Goal: Task Accomplishment & Management: Manage account settings

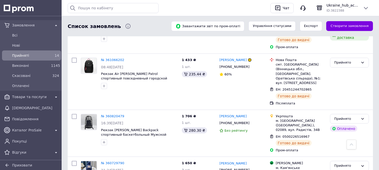
scroll to position [598, 0]
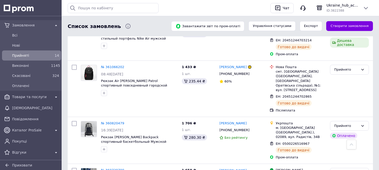
scroll to position [598, 0]
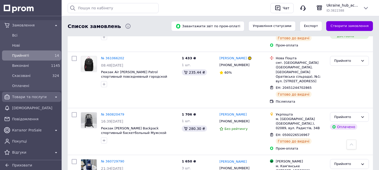
click at [42, 97] on span "Товари та послуги" at bounding box center [31, 96] width 39 height 5
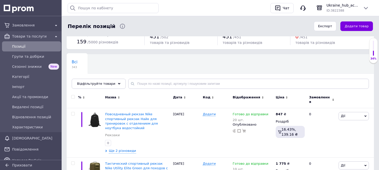
scroll to position [56, 0]
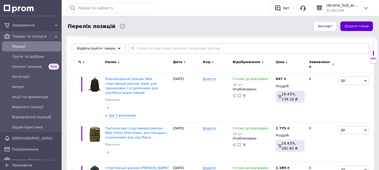
click at [349, 26] on button "Додати товар" at bounding box center [356, 26] width 33 height 10
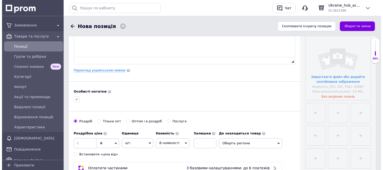
scroll to position [112, 0]
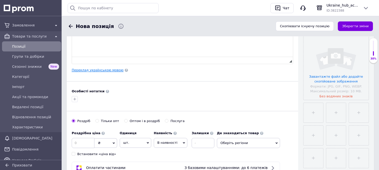
click at [99, 71] on link "Переклад українською мовою" at bounding box center [98, 70] width 52 height 4
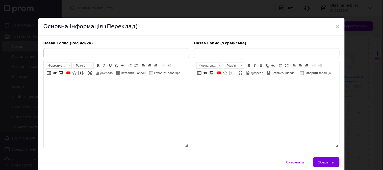
scroll to position [0, 0]
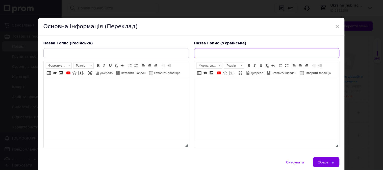
click at [241, 51] on input "text" at bounding box center [267, 53] width 146 height 10
paste input "Рюкзак Adidas спортивний міський для подорожей Адідас зручний легкий стильний р…"
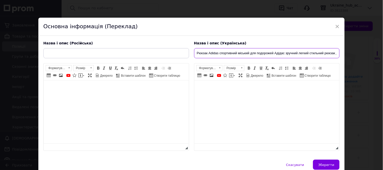
scroll to position [0, 17]
type input "Рюкзак Adidas спортивний міський для подорожей Адідас зручний легкий стильний р…"
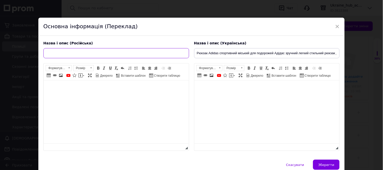
click at [123, 53] on input "text" at bounding box center [116, 53] width 146 height 10
paste input "Рюкзак Adidas спортивный городской для путешествий Адидас удобный легкий стильн…"
type input "Рюкзак Adidas спортивный городской для путешествий Адидас удобный легкий стильн…"
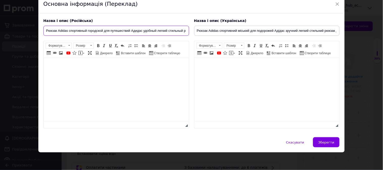
scroll to position [30, 0]
click at [257, 73] on html at bounding box center [266, 65] width 145 height 15
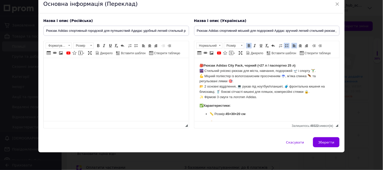
scroll to position [42, 0]
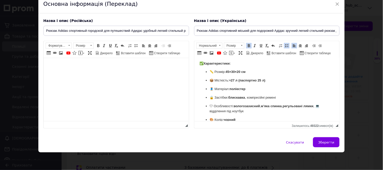
click at [100, 73] on html at bounding box center [115, 65] width 145 height 15
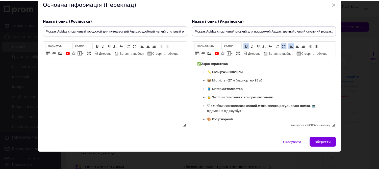
scroll to position [53, 0]
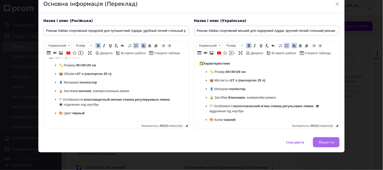
click at [329, 143] on span "Зберегти" at bounding box center [326, 143] width 16 height 4
type input "Рюкзак Adidas спортивный городской для путешествий Адидас удобный легкий стильн…"
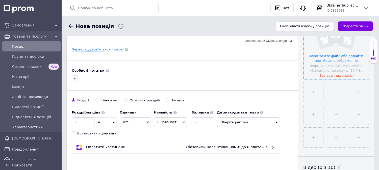
scroll to position [112, 0]
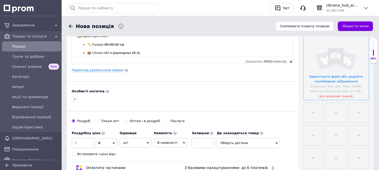
click at [340, 62] on input "file" at bounding box center [336, 67] width 65 height 65
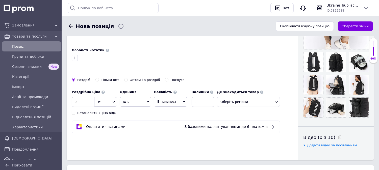
scroll to position [140, 0]
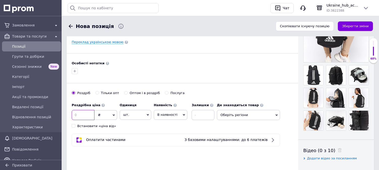
click at [89, 114] on input at bounding box center [83, 115] width 23 height 10
type input "827"
click at [164, 114] on span "В наявності" at bounding box center [167, 115] width 20 height 4
drag, startPoint x: 164, startPoint y: 145, endPoint x: 198, endPoint y: 123, distance: 41.0
click at [164, 145] on li "Готово до відправки" at bounding box center [170, 147] width 33 height 12
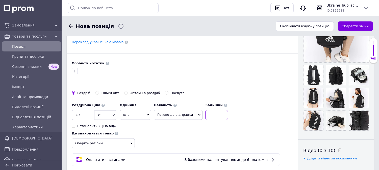
click at [206, 117] on input at bounding box center [216, 115] width 23 height 10
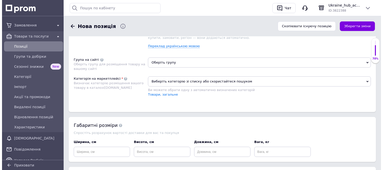
scroll to position [281, 0]
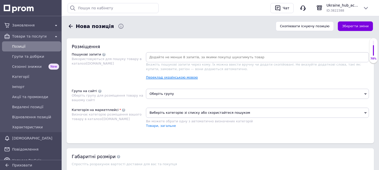
type input "10"
click at [171, 80] on link "Переклад українською мовою" at bounding box center [172, 77] width 52 height 4
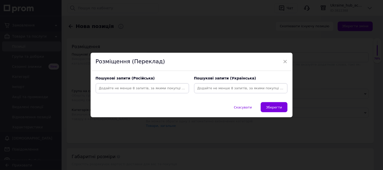
click at [220, 90] on input at bounding box center [240, 89] width 91 height 8
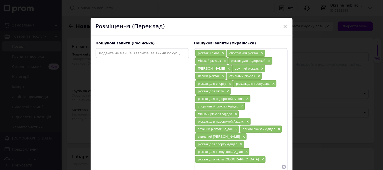
click at [147, 53] on input at bounding box center [142, 53] width 91 height 8
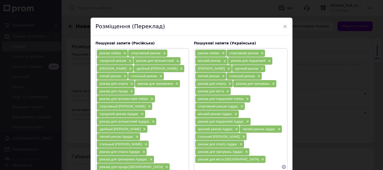
scroll to position [46, 0]
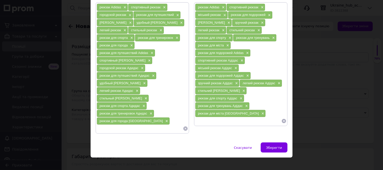
click at [116, 125] on input at bounding box center [140, 129] width 86 height 8
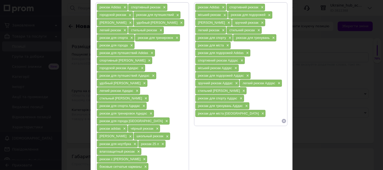
click at [228, 125] on input at bounding box center [238, 121] width 86 height 8
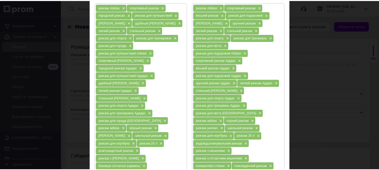
scroll to position [108, 0]
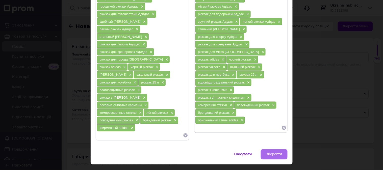
click at [276, 153] on span "Зберегти" at bounding box center [274, 155] width 16 height 4
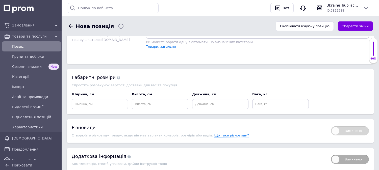
scroll to position [421, 0]
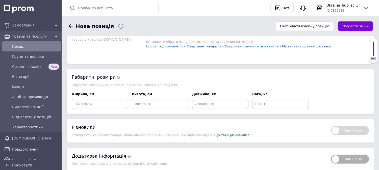
click at [204, 19] on span "Оберіть групу" at bounding box center [257, 14] width 223 height 10
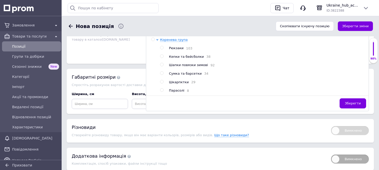
click at [160, 86] on div at bounding box center [158, 66] width 4 height 56
click at [162, 49] on input "radio" at bounding box center [161, 47] width 3 height 3
radio input "true"
click at [356, 109] on button "Зберегти" at bounding box center [353, 103] width 27 height 10
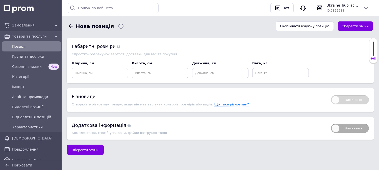
scroll to position [492, 0]
click at [112, 69] on input at bounding box center [100, 73] width 56 height 10
type input "57"
click at [164, 75] on input at bounding box center [160, 73] width 56 height 10
type input "37"
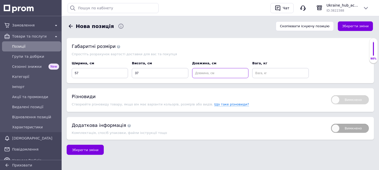
click at [223, 70] on input at bounding box center [220, 73] width 56 height 10
type input "3"
click at [265, 72] on input at bounding box center [280, 73] width 56 height 10
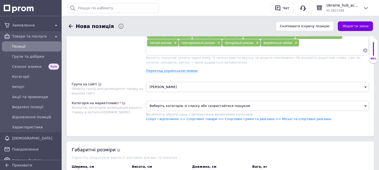
scroll to position [380, 0]
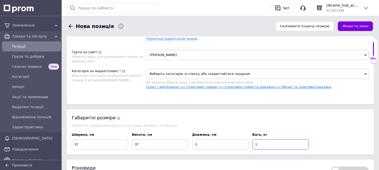
type input "1"
click at [238, 89] on link "Спорт і відпочинок >> Спортивні товари >> Спортивні сумки та рюкзаки >> Міські …" at bounding box center [238, 87] width 185 height 4
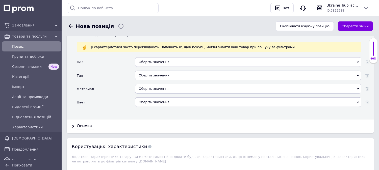
scroll to position [520, 0]
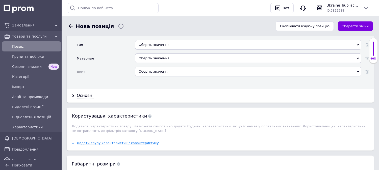
click at [173, 36] on div "Оберіть значення" at bounding box center [248, 32] width 226 height 10
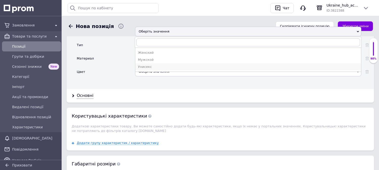
click at [150, 69] on div "Унисекс" at bounding box center [248, 67] width 221 height 5
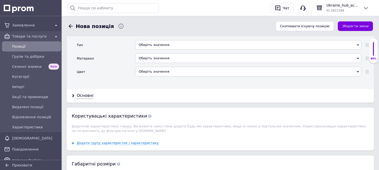
scroll to position [548, 0]
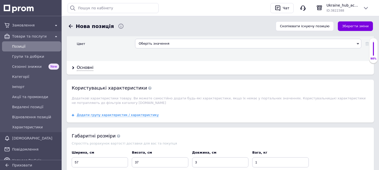
click at [172, 22] on div "Оберіть значення" at bounding box center [248, 17] width 226 height 10
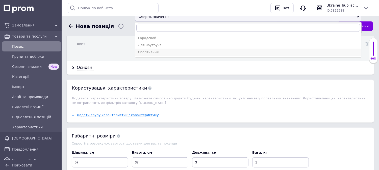
click at [157, 55] on div "Спортивный" at bounding box center [248, 52] width 221 height 5
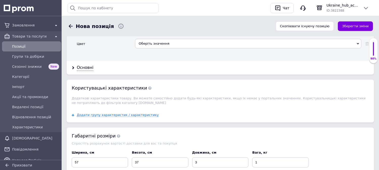
click at [164, 35] on div "Оберіть значення" at bounding box center [248, 31] width 226 height 10
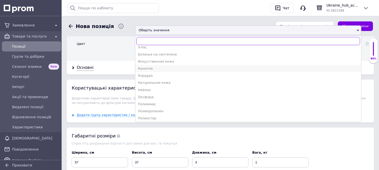
scroll to position [28, 0]
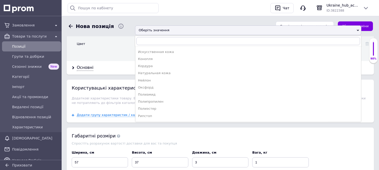
click at [150, 111] on div "Полиэстер" at bounding box center [248, 109] width 221 height 5
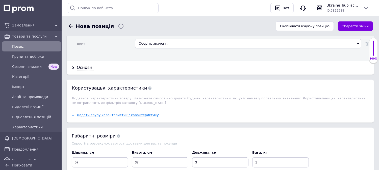
click at [164, 48] on div "Оберіть значення" at bounding box center [248, 44] width 226 height 10
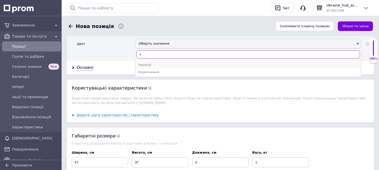
type input "ч"
click at [149, 67] on div "Черный" at bounding box center [248, 65] width 221 height 5
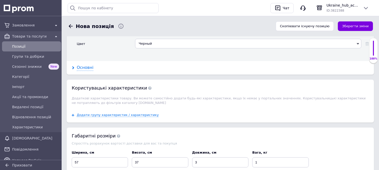
click at [81, 71] on div "Основні" at bounding box center [85, 68] width 17 height 6
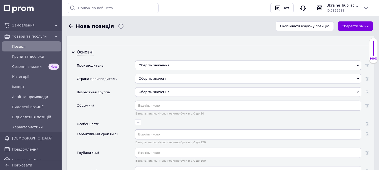
scroll to position [605, 0]
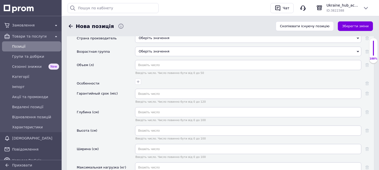
click at [162, 30] on div "Оберіть значення" at bounding box center [248, 25] width 226 height 10
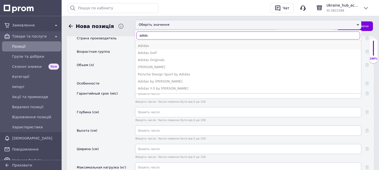
type input "adida"
click at [158, 48] on div "Adidas" at bounding box center [248, 46] width 221 height 5
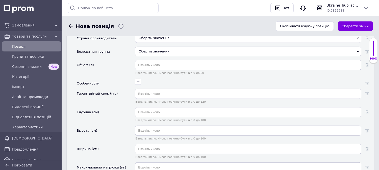
click at [159, 43] on div "Оберіть значення" at bounding box center [248, 38] width 226 height 10
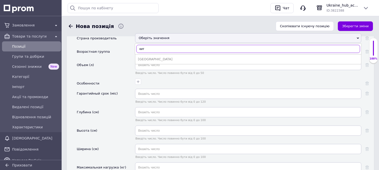
type input "кит"
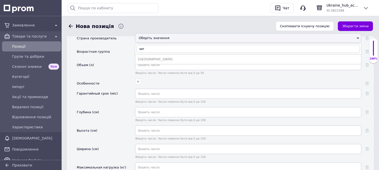
click at [154, 62] on div "Китай" at bounding box center [248, 59] width 221 height 5
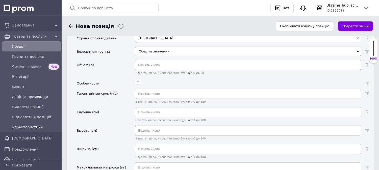
click at [155, 56] on div "Оберіть значення" at bounding box center [248, 52] width 226 height 10
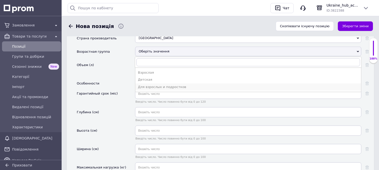
click at [145, 89] on div "Для взрослых и подростков" at bounding box center [248, 87] width 221 height 5
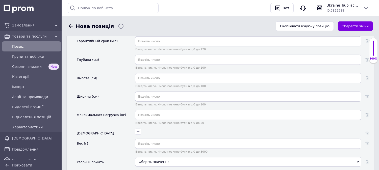
scroll to position [661, 0]
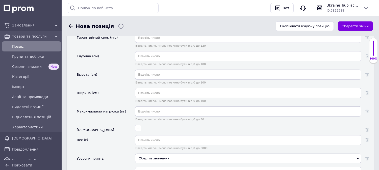
click at [155, 14] on input "text" at bounding box center [248, 9] width 226 height 10
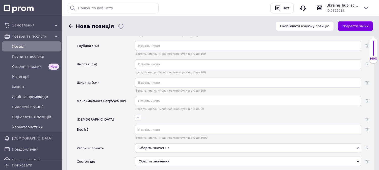
scroll to position [689, 0]
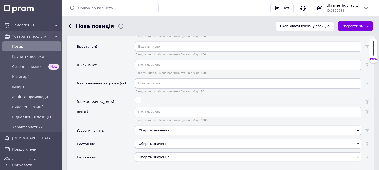
type input "25"
click at [148, 33] on input "text" at bounding box center [248, 28] width 226 height 10
type input "20"
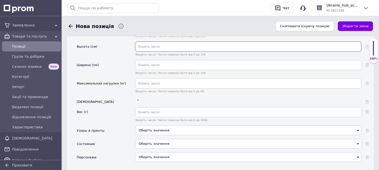
click at [162, 52] on input "text" at bounding box center [248, 47] width 226 height 10
type input "45"
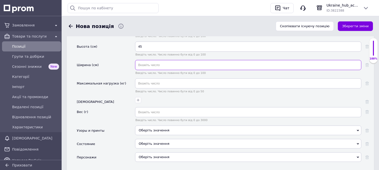
click at [164, 70] on input "text" at bounding box center [248, 65] width 226 height 10
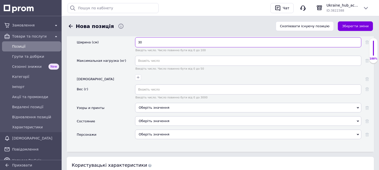
scroll to position [745, 0]
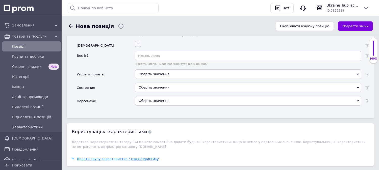
type input "30"
click at [139, 46] on icon "button" at bounding box center [138, 44] width 4 height 4
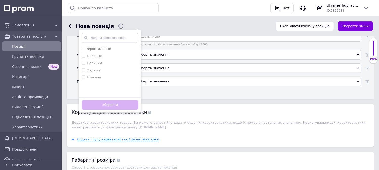
scroll to position [773, 0]
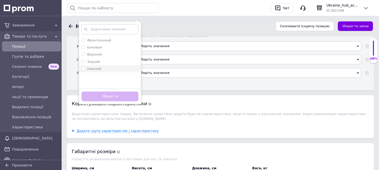
click at [96, 71] on label "Нижний" at bounding box center [94, 69] width 14 height 4
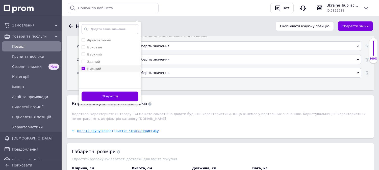
checkbox input "true"
drag, startPoint x: 101, startPoint y: 132, endPoint x: 107, endPoint y: 125, distance: 8.8
click at [101, 102] on button "Зберегти" at bounding box center [110, 97] width 57 height 10
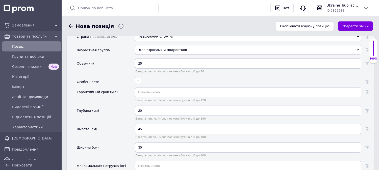
scroll to position [605, 0]
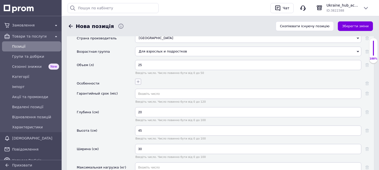
click at [138, 84] on icon "button" at bounding box center [138, 82] width 4 height 4
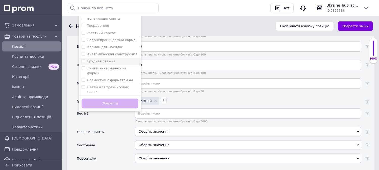
scroll to position [52, 0]
click at [104, 74] on label "Совместим с форматом А4" at bounding box center [110, 72] width 46 height 4
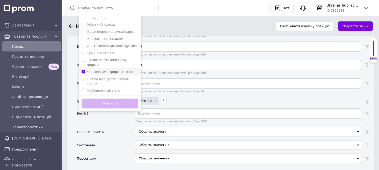
checkbox А4 "true"
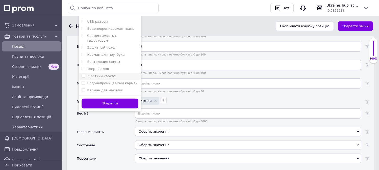
scroll to position [0, 0]
click at [111, 57] on label "Карман для ноутбука" at bounding box center [105, 55] width 37 height 4
checkbox ноутбука "true"
click at [112, 109] on button "Зберегти" at bounding box center [110, 104] width 57 height 10
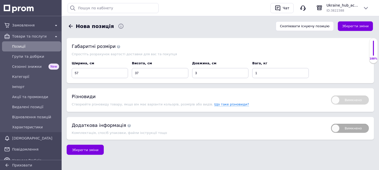
scroll to position [801, 0]
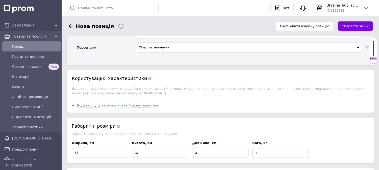
click at [155, 39] on div "Оберіть значення" at bounding box center [248, 34] width 226 height 10
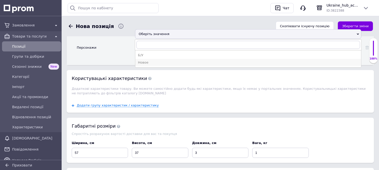
click at [152, 65] on div "Новое" at bounding box center [248, 62] width 221 height 5
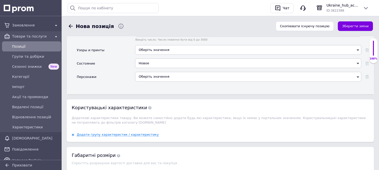
scroll to position [745, 0]
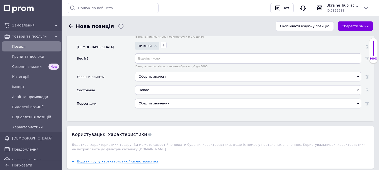
click at [161, 82] on div "Оберіть значення" at bounding box center [248, 77] width 226 height 10
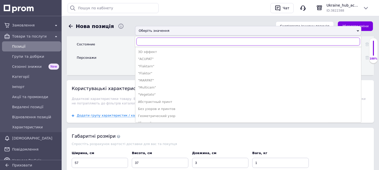
scroll to position [829, 0]
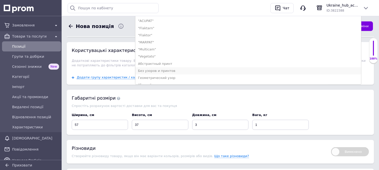
click at [162, 73] on div "Без узоров и принтов" at bounding box center [248, 71] width 221 height 5
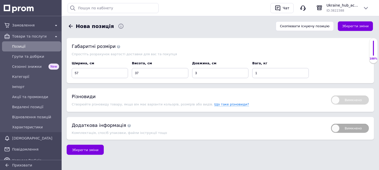
scroll to position [918, 0]
click at [366, 24] on button "Зберегти зміни" at bounding box center [355, 26] width 35 height 10
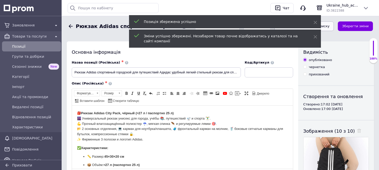
click at [326, 26] on button "Зберегти, перейти до списку" at bounding box center [303, 26] width 59 height 10
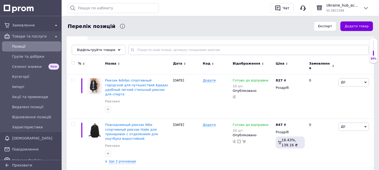
scroll to position [56, 0]
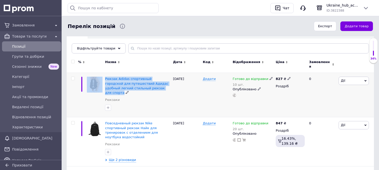
drag, startPoint x: 104, startPoint y: 75, endPoint x: 166, endPoint y: 85, distance: 62.9
click at [166, 85] on div "Рюкзак Adidas спортивный городской для путешествий Адидас удобный легкий стильн…" at bounding box center [220, 95] width 307 height 44
click at [22, 25] on span "Замовлення" at bounding box center [31, 25] width 39 height 5
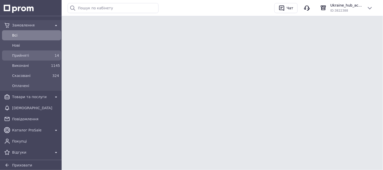
click at [26, 57] on span "Прийняті" at bounding box center [30, 55] width 37 height 5
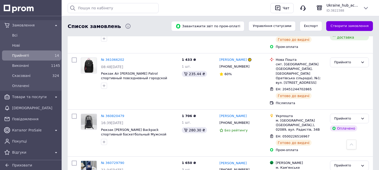
scroll to position [598, 0]
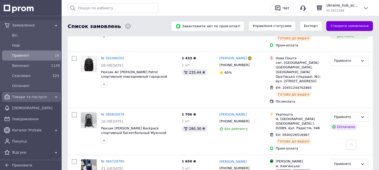
click at [29, 99] on span "Товари та послуги" at bounding box center [31, 96] width 39 height 5
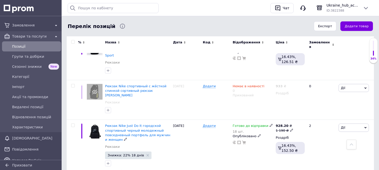
scroll to position [749, 0]
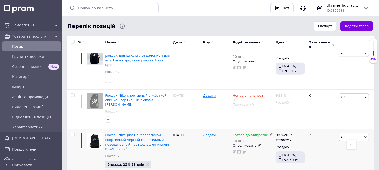
click at [290, 138] on icon at bounding box center [291, 139] width 3 height 3
drag, startPoint x: 312, startPoint y: 74, endPoint x: 291, endPoint y: 77, distance: 21.1
click at [291, 133] on div "928.20 ₴ 1 190 ₴ Ціна 1190 Валюта ₴ $ EUR CHF GBP ¥ PLN ₸ MDL HUF KGS CNY TRY K…" at bounding box center [290, 137] width 29 height 9
type input "823"
click at [320, 129] on div "2" at bounding box center [321, 158] width 31 height 58
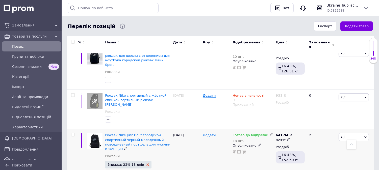
click at [146, 164] on icon at bounding box center [147, 165] width 3 height 3
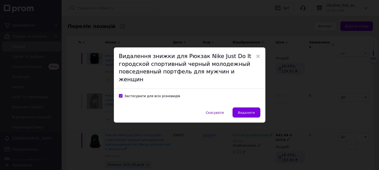
scroll to position [728, 0]
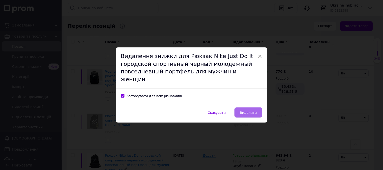
click at [247, 111] on span "Видалити" at bounding box center [248, 113] width 17 height 4
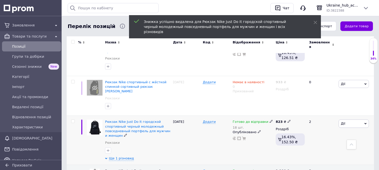
scroll to position [784, 0]
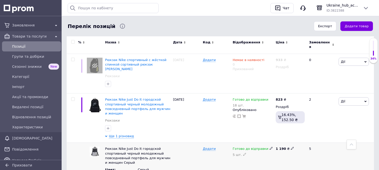
click at [292, 147] on div "1 190 ₴" at bounding box center [290, 149] width 29 height 5
click at [291, 147] on icon at bounding box center [292, 148] width 3 height 3
drag, startPoint x: 287, startPoint y: 93, endPoint x: 270, endPoint y: 94, distance: 17.2
click at [270, 143] on div "Рюкзак Nike Just Do It городской спортивный черный молодежный повседневный порт…" at bounding box center [220, 159] width 307 height 33
type input "937"
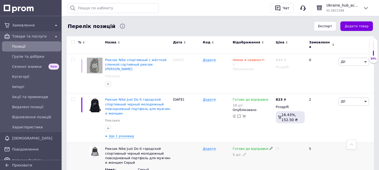
drag, startPoint x: 278, startPoint y: 105, endPoint x: 290, endPoint y: 101, distance: 12.1
click at [279, 143] on div at bounding box center [290, 159] width 32 height 33
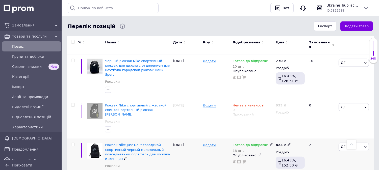
scroll to position [728, 0]
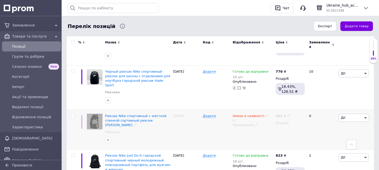
click at [279, 110] on div "933 ₴ Роздріб" at bounding box center [290, 130] width 32 height 40
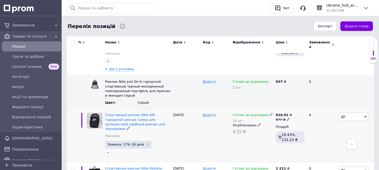
scroll to position [857, 0]
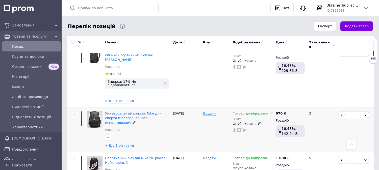
scroll to position [899, 0]
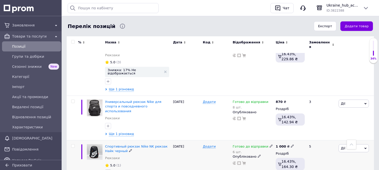
click at [107, 170] on icon "button" at bounding box center [108, 173] width 4 height 4
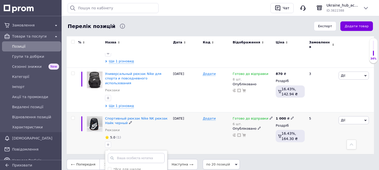
click at [158, 135] on div "5.0 (1)" at bounding box center [138, 138] width 66 height 6
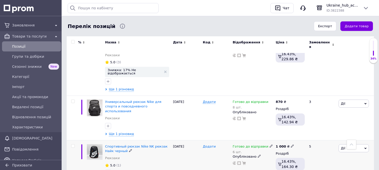
click at [208, 145] on span "Додати" at bounding box center [209, 147] width 13 height 4
click at [188, 141] on div "31.08.2025" at bounding box center [187, 162] width 30 height 42
click at [362, 144] on span "Дії" at bounding box center [354, 148] width 30 height 8
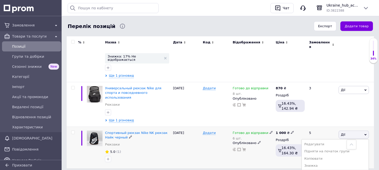
scroll to position [920, 0]
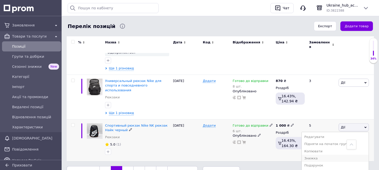
click at [321, 155] on li "Знижка" at bounding box center [335, 158] width 67 height 7
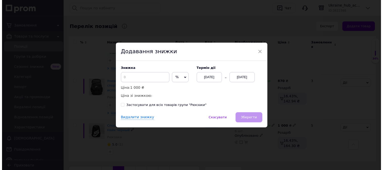
scroll to position [899, 0]
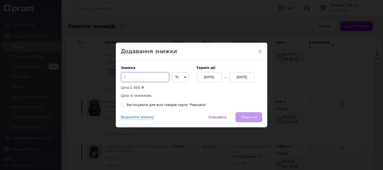
click at [140, 78] on input at bounding box center [145, 77] width 48 height 10
type input "17"
click at [194, 87] on div "Знижка 17 % ₴ Ціна: 1 000 ₴ Ціна зі знижкою: 830 ₴ Термін дії 12.09.2025 12.09.…" at bounding box center [191, 82] width 141 height 33
click at [233, 74] on div "12.09.2025" at bounding box center [242, 77] width 25 height 10
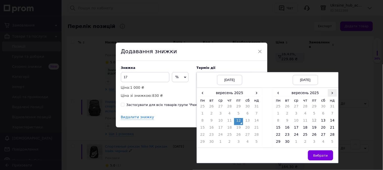
click at [333, 93] on span "›" at bounding box center [332, 92] width 9 height 7
click at [280, 137] on td "27" at bounding box center [278, 135] width 9 height 7
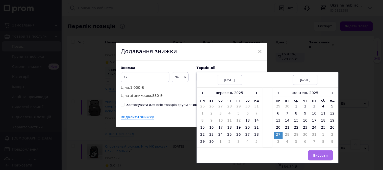
click at [322, 156] on span "Вибрати" at bounding box center [320, 156] width 15 height 4
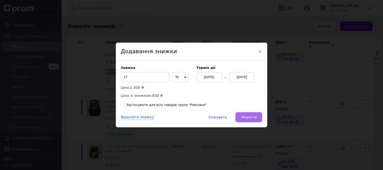
click at [253, 120] on button "Зберегти" at bounding box center [249, 117] width 27 height 10
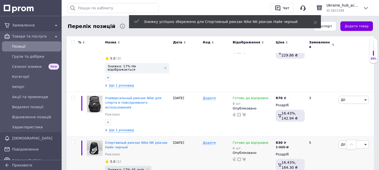
scroll to position [908, 0]
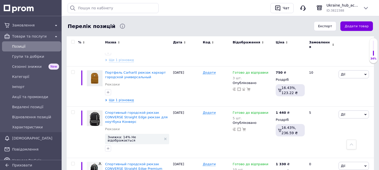
scroll to position [794, 0]
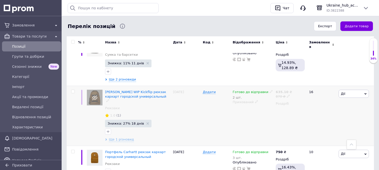
click at [345, 90] on span "Дії" at bounding box center [354, 94] width 30 height 8
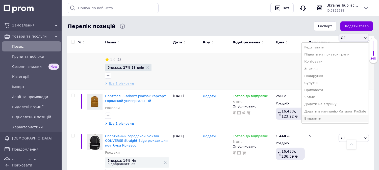
click at [326, 115] on li "Видалити" at bounding box center [335, 118] width 67 height 7
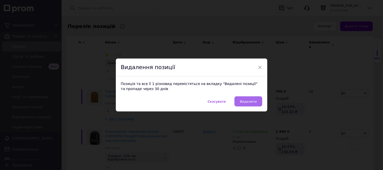
click at [252, 101] on span "Видалити" at bounding box center [248, 102] width 17 height 4
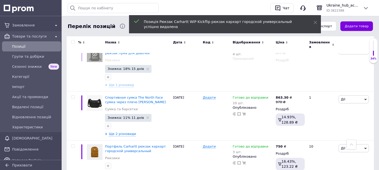
scroll to position [738, 0]
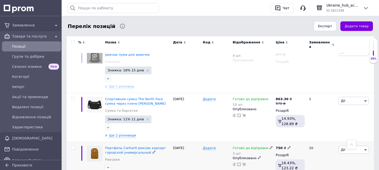
click at [349, 146] on span "Дії" at bounding box center [354, 150] width 30 height 8
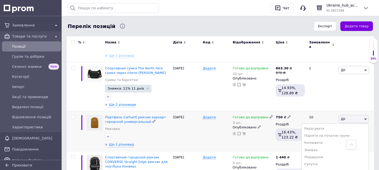
scroll to position [794, 0]
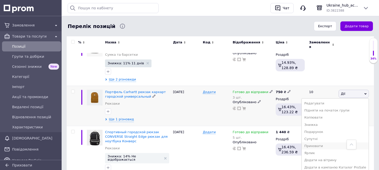
click at [330, 143] on li "Приховати" at bounding box center [335, 146] width 67 height 7
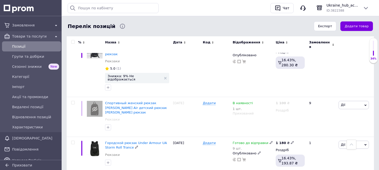
scroll to position [282, 0]
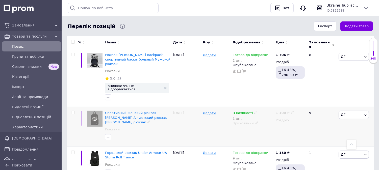
click at [356, 111] on span "Дії" at bounding box center [354, 115] width 30 height 8
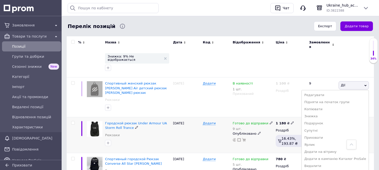
scroll to position [310, 0]
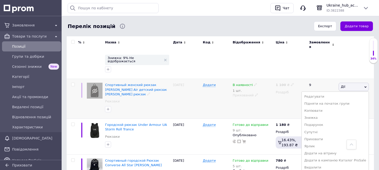
click at [91, 83] on img at bounding box center [95, 91] width 16 height 16
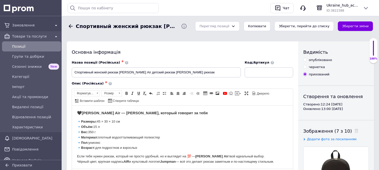
click at [304, 59] on input "опубліковано" at bounding box center [304, 59] width 3 height 3
radio input "true"
click at [325, 25] on button "Зберегти, перейти до списку" at bounding box center [303, 26] width 59 height 10
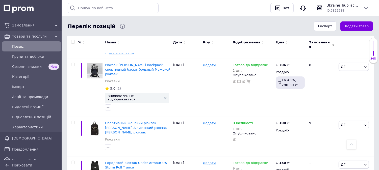
scroll to position [281, 0]
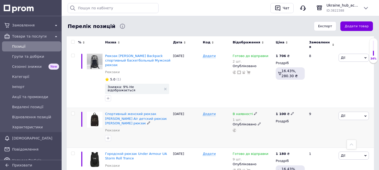
click at [351, 112] on span "Дії" at bounding box center [354, 116] width 30 height 8
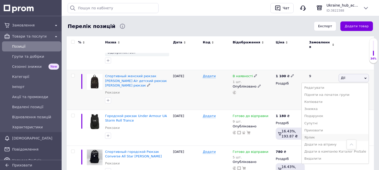
scroll to position [309, 0]
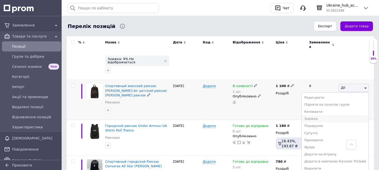
click at [330, 115] on li "Знижка" at bounding box center [335, 118] width 67 height 7
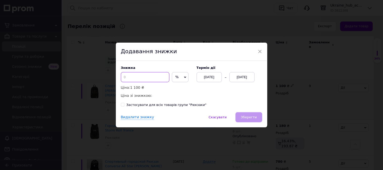
click at [149, 80] on input at bounding box center [145, 77] width 48 height 10
type input "13"
click at [238, 79] on div "12.09.2025" at bounding box center [242, 77] width 25 height 10
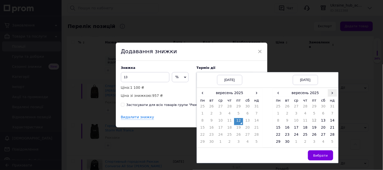
click at [332, 91] on span "›" at bounding box center [332, 92] width 9 height 7
click at [280, 137] on td "27" at bounding box center [278, 135] width 9 height 7
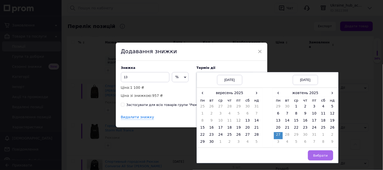
click at [319, 155] on span "Вибрати" at bounding box center [320, 156] width 15 height 4
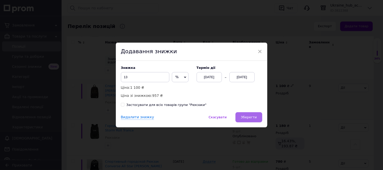
click at [254, 114] on button "Зберегти" at bounding box center [249, 117] width 27 height 10
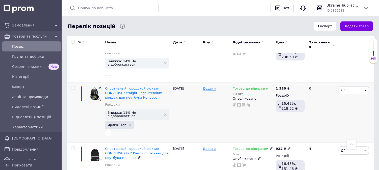
scroll to position [912, 0]
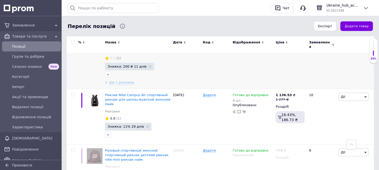
scroll to position [953, 0]
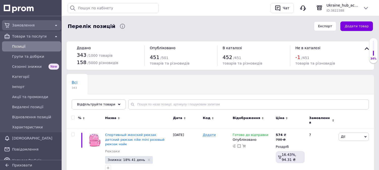
click at [24, 23] on span "Замовлення" at bounding box center [31, 25] width 39 height 5
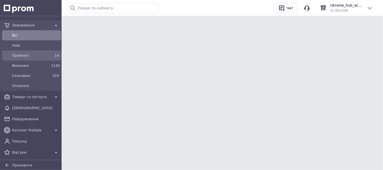
click at [25, 58] on div "Прийняті" at bounding box center [30, 55] width 39 height 7
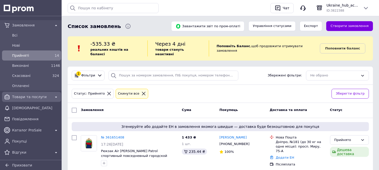
click at [31, 97] on span "Товари та послуги" at bounding box center [31, 96] width 39 height 5
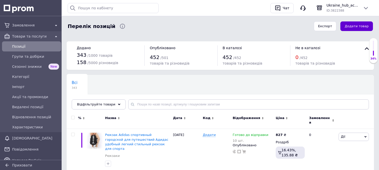
click at [364, 23] on button "Додати товар" at bounding box center [356, 26] width 33 height 10
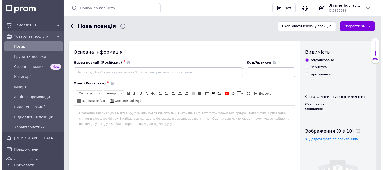
scroll to position [28, 0]
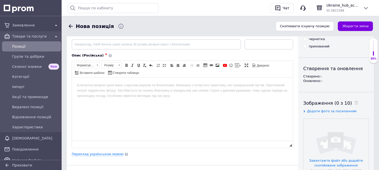
click at [103, 157] on div "Основна інформація Назва позиції (Російська) ✱ Код/Артикул Опис (Російська) ✱ Р…" at bounding box center [183, 154] width 232 height 282
click at [103, 155] on link "Переклад українською мовою" at bounding box center [98, 154] width 52 height 4
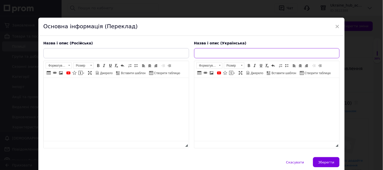
click at [218, 53] on input "text" at bounding box center [267, 53] width 146 height 10
paste input "Стильний універсальний рюкзак Nike Standart для міста навчання подорожей спорту"
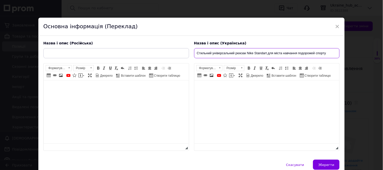
type input "Стильний універсальний рюкзак Nike Standart для міста навчання подорожей спорту"
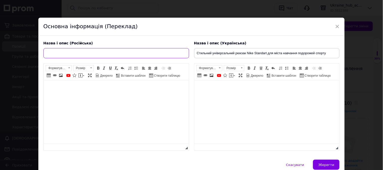
click at [103, 56] on input "text" at bounding box center [116, 53] width 146 height 10
paste input "Стильный универсальный рюкзак Nike Standart для города учебы путешествий спорта"
type input "Стильный универсальный рюкзак Nike Standart для города учебы путешествий спорта"
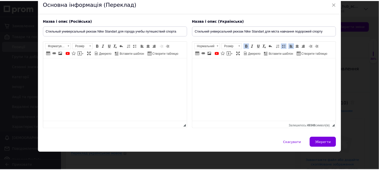
scroll to position [30, 0]
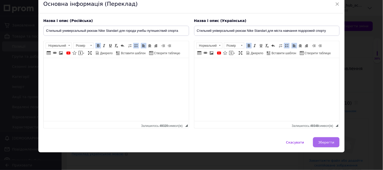
click at [319, 141] on button "Зберегти" at bounding box center [326, 142] width 27 height 10
type input "Стильный универсальный рюкзак Nike Standart для города учебы путешествий спорта"
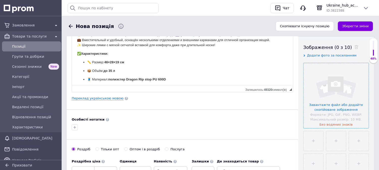
scroll to position [84, 0]
click at [331, 89] on input "file" at bounding box center [336, 95] width 65 height 65
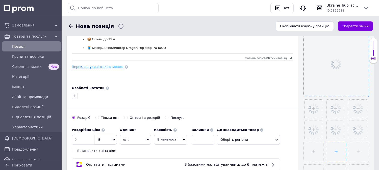
scroll to position [168, 0]
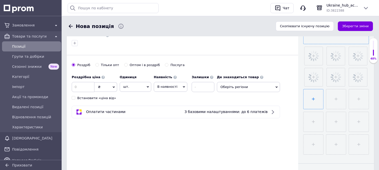
click at [314, 100] on input "file" at bounding box center [314, 99] width 20 height 20
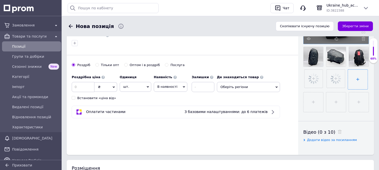
type input "C:\fakepath\Без названия.jfif"
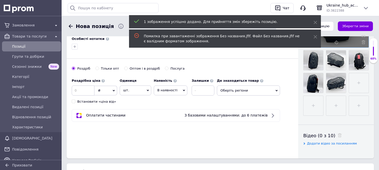
scroll to position [112, 0]
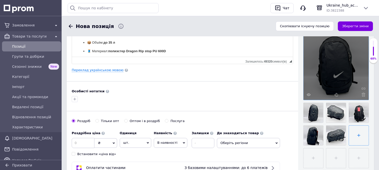
click at [349, 145] on input "file" at bounding box center [359, 136] width 20 height 20
type input "C:\fakepath\Без 1.jpg"
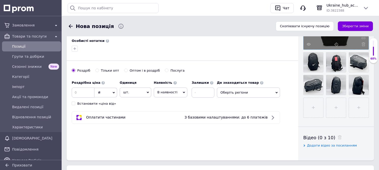
scroll to position [168, 0]
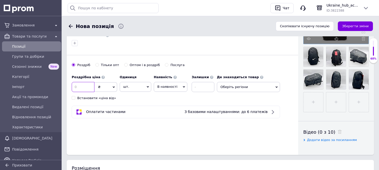
click at [79, 89] on input at bounding box center [83, 87] width 23 height 10
type input "837"
click at [176, 88] on span "В наявності" at bounding box center [171, 87] width 34 height 10
click at [169, 118] on li "Готово до відправки" at bounding box center [170, 119] width 33 height 12
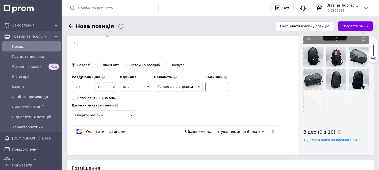
click at [206, 85] on input at bounding box center [216, 87] width 23 height 10
type input "10"
click at [190, 136] on div "Основна інформація Назва позиції (Російська) ✱ Стильный универсальный рюкзак Ni…" at bounding box center [183, 14] width 232 height 282
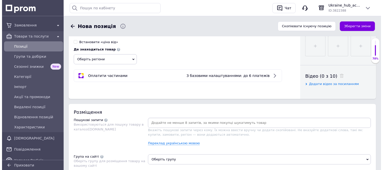
scroll to position [309, 0]
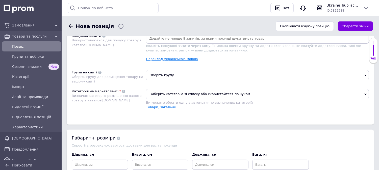
click at [179, 61] on link "Переклад українською мовою" at bounding box center [172, 59] width 52 height 4
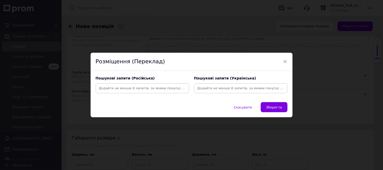
click at [208, 87] on input at bounding box center [240, 89] width 91 height 8
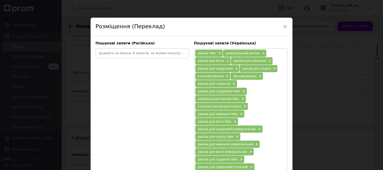
click at [146, 53] on input at bounding box center [142, 53] width 91 height 8
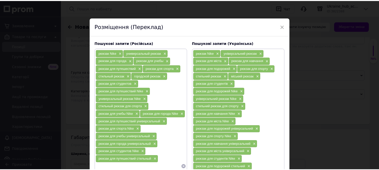
scroll to position [54, 0]
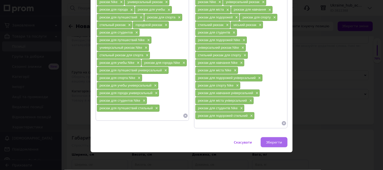
click at [273, 145] on button "Зберегти" at bounding box center [274, 142] width 27 height 10
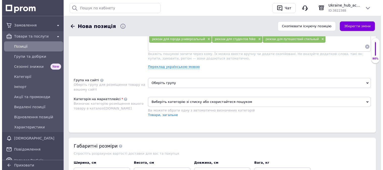
scroll to position [337, 0]
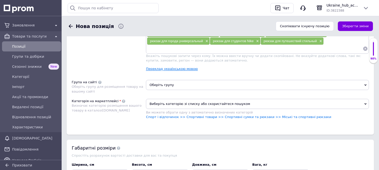
click at [169, 71] on link "Переклад українською мовою" at bounding box center [172, 69] width 52 height 4
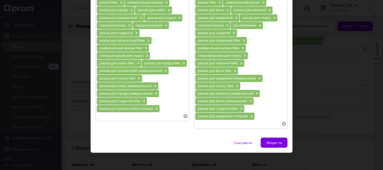
scroll to position [54, 0]
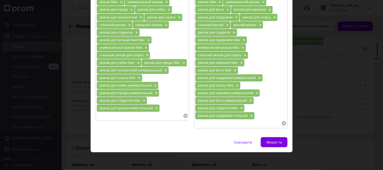
click at [216, 123] on input at bounding box center [238, 124] width 86 height 8
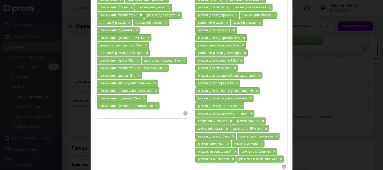
click at [118, 117] on input at bounding box center [140, 114] width 86 height 8
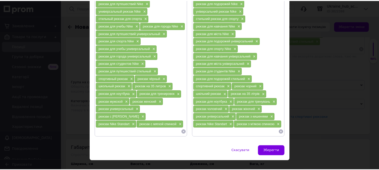
scroll to position [100, 0]
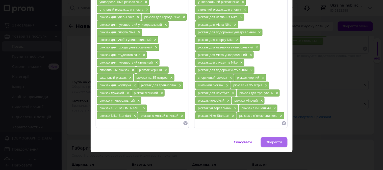
click at [274, 144] on span "Зберегти" at bounding box center [274, 142] width 16 height 4
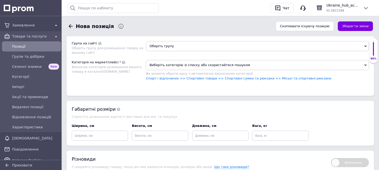
scroll to position [393, 0]
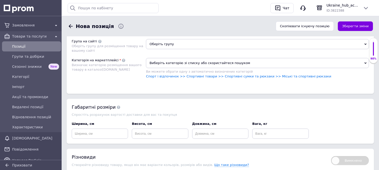
click at [175, 49] on span "Оберіть групу" at bounding box center [257, 44] width 223 height 10
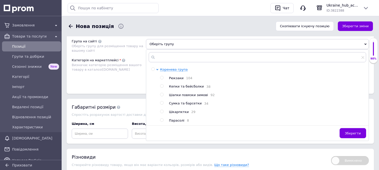
click at [162, 80] on input "radio" at bounding box center [161, 77] width 3 height 3
radio input "true"
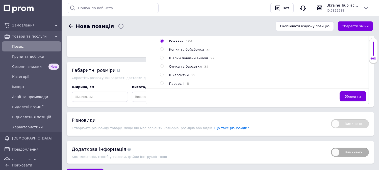
scroll to position [502, 0]
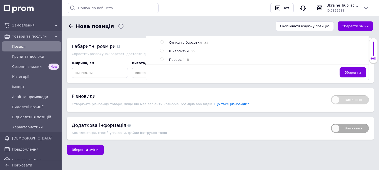
click at [354, 74] on span "Зберегти" at bounding box center [353, 73] width 16 height 4
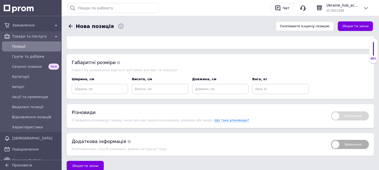
scroll to position [446, 0]
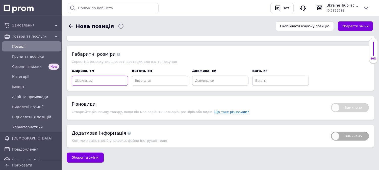
click at [101, 86] on input at bounding box center [100, 81] width 56 height 10
type input "57"
click at [152, 86] on input at bounding box center [160, 81] width 56 height 10
type input "37"
click at [211, 86] on input at bounding box center [220, 81] width 56 height 10
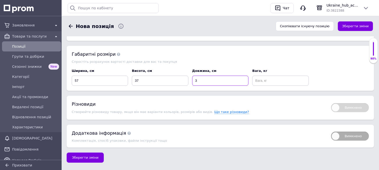
type input "3"
click at [276, 91] on div "Габаритні розміри Спростіть розрахунок вартості доставки для вас та покупця Шир…" at bounding box center [220, 68] width 307 height 45
click at [274, 86] on input at bounding box center [280, 81] width 56 height 10
type input "1"
click at [273, 25] on link "Спорт і відпочинок >> Спортивні товари >> Спортивні сумки та рюкзаки >> Міські …" at bounding box center [238, 23] width 185 height 4
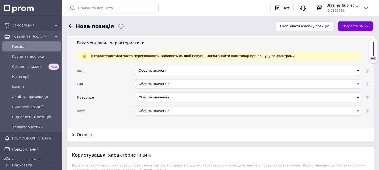
scroll to position [530, 0]
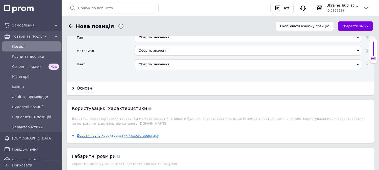
click at [175, 29] on div "Оберіть значення" at bounding box center [248, 24] width 226 height 10
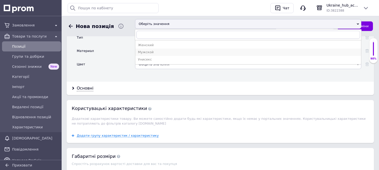
click at [155, 55] on div "Мужской" at bounding box center [248, 52] width 221 height 5
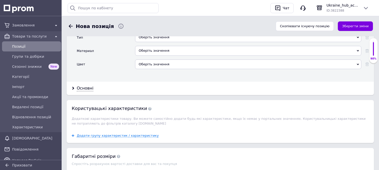
click at [159, 42] on div "Оберіть значення" at bounding box center [248, 38] width 226 height 10
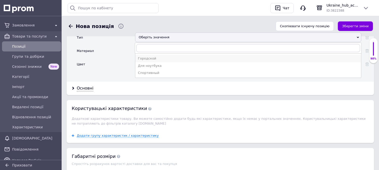
click at [150, 61] on div "Городской" at bounding box center [248, 58] width 221 height 5
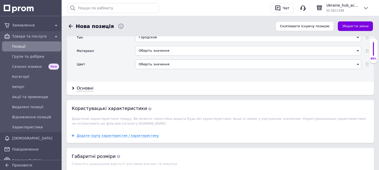
click at [158, 56] on div "Оберіть значення" at bounding box center [248, 51] width 226 height 10
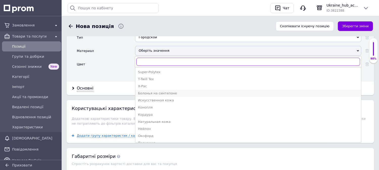
scroll to position [56, 0]
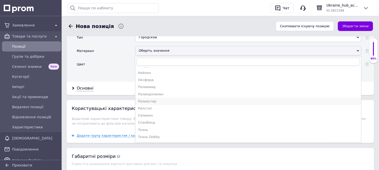
click at [152, 104] on div "Полиэстер" at bounding box center [248, 101] width 221 height 5
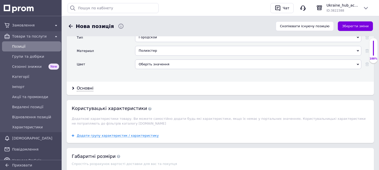
click at [159, 69] on div "Оберіть значення" at bounding box center [248, 65] width 226 height 10
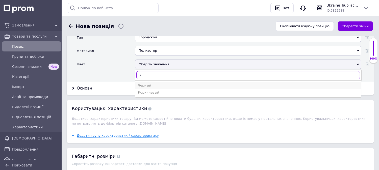
type input "ч"
click at [152, 88] on div "Черный" at bounding box center [248, 85] width 221 height 5
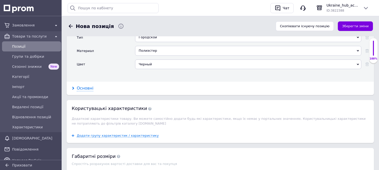
click at [87, 91] on div "Основні" at bounding box center [85, 89] width 17 height 6
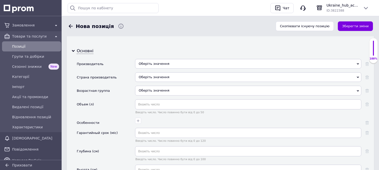
scroll to position [614, 0]
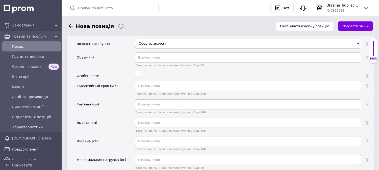
click at [159, 22] on div "Оберіть значення" at bounding box center [248, 17] width 226 height 10
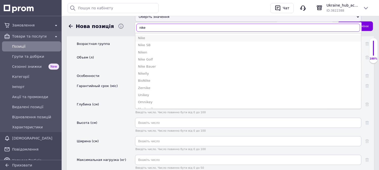
type input "nike"
click at [153, 40] on div "Nike" at bounding box center [248, 38] width 221 height 5
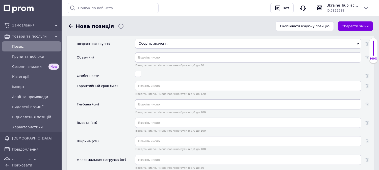
click at [155, 35] on div "Оберіть значення" at bounding box center [248, 31] width 226 height 10
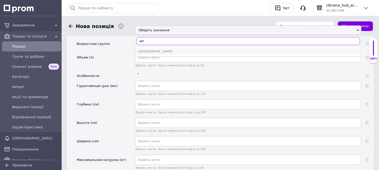
type input "кит"
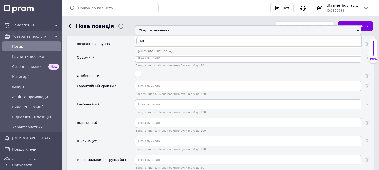
click at [148, 54] on div "Китай" at bounding box center [248, 51] width 221 height 5
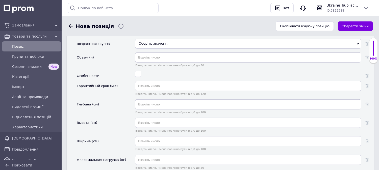
click at [149, 48] on div "Оберіть значення" at bounding box center [248, 44] width 226 height 10
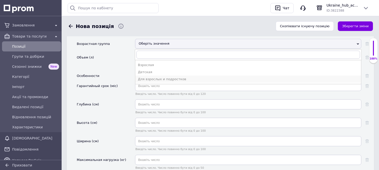
click at [151, 82] on div "Для взрослых и подростков" at bounding box center [248, 79] width 221 height 5
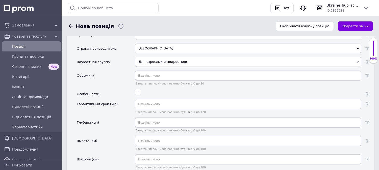
scroll to position [617, 0]
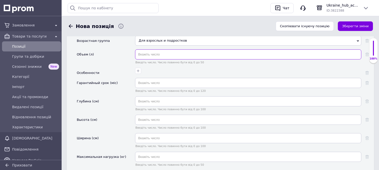
click at [172, 60] on input "text" at bounding box center [248, 54] width 226 height 10
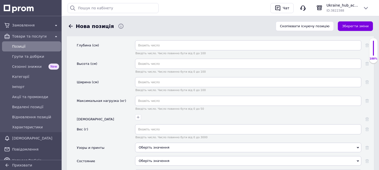
type input "35"
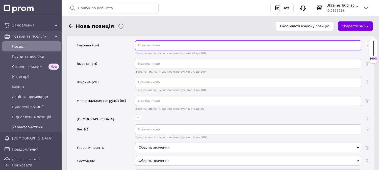
click at [147, 51] on input "text" at bounding box center [248, 45] width 226 height 10
type input "19"
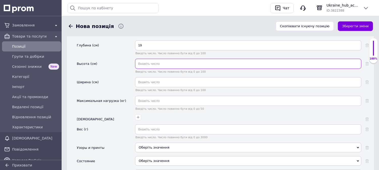
click at [157, 69] on input "text" at bounding box center [248, 64] width 226 height 10
type input "45"
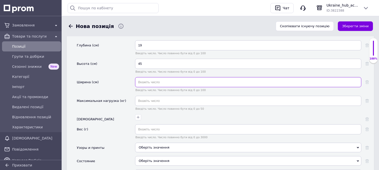
click at [143, 87] on input "text" at bounding box center [248, 82] width 226 height 10
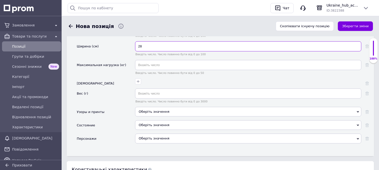
scroll to position [758, 0]
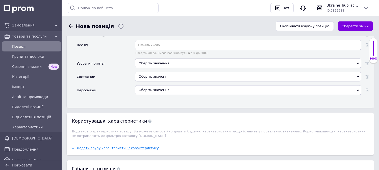
type input "28"
click at [139, 35] on icon "button" at bounding box center [138, 33] width 4 height 4
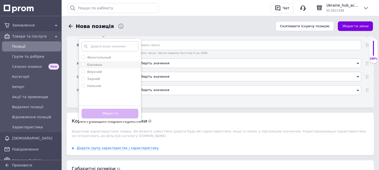
click at [90, 67] on label "Боковые" at bounding box center [94, 65] width 15 height 4
checkbox input "true"
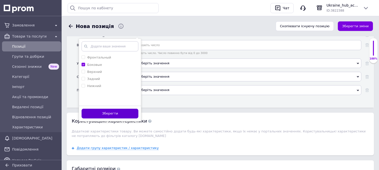
click at [111, 119] on button "Зберегти" at bounding box center [110, 114] width 57 height 10
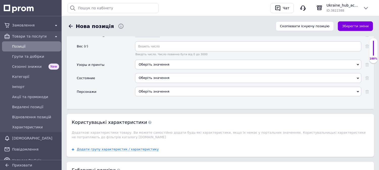
click at [154, 73] on div "Оберіть значення" at bounding box center [248, 66] width 226 height 13
click at [153, 83] on div "Оберіть значення" at bounding box center [248, 78] width 226 height 10
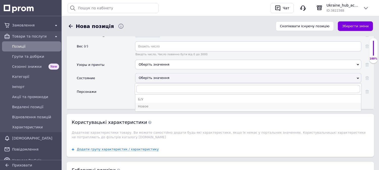
click at [149, 109] on div "Новое" at bounding box center [248, 106] width 221 height 5
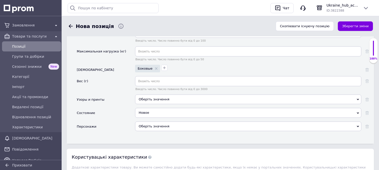
scroll to position [673, 0]
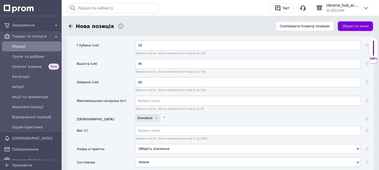
click at [139, 17] on icon "button" at bounding box center [138, 15] width 4 height 4
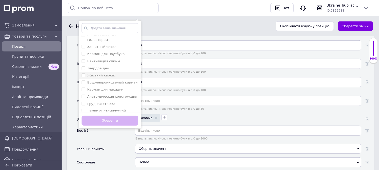
scroll to position [28, 0]
click at [115, 115] on label "Совместим с форматом А4" at bounding box center [110, 113] width 46 height 4
checkbox А4 "true"
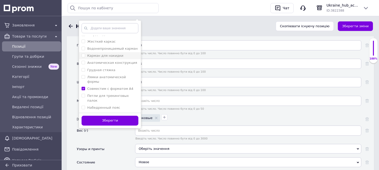
scroll to position [24, 0]
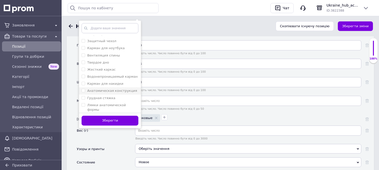
click at [113, 93] on label "Анатомическая конструкция" at bounding box center [112, 91] width 50 height 4
checkbox конструкция "true"
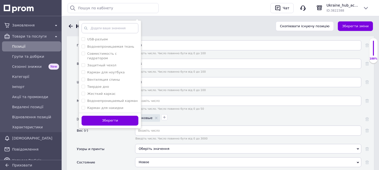
click at [117, 126] on button "Зберегти" at bounding box center [110, 121] width 57 height 10
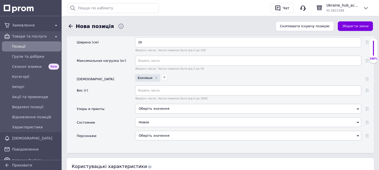
scroll to position [758, 0]
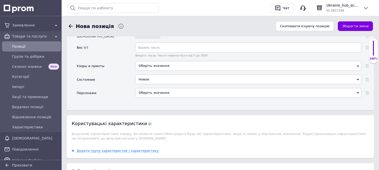
click at [359, 27] on button "Зберегти зміни" at bounding box center [355, 26] width 35 height 10
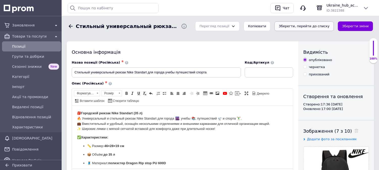
click at [330, 24] on button "Зберегти, перейти до списку" at bounding box center [303, 26] width 59 height 10
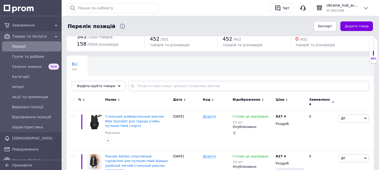
scroll to position [28, 0]
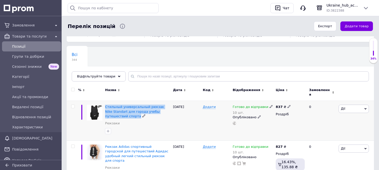
drag, startPoint x: 125, startPoint y: 114, endPoint x: 105, endPoint y: 103, distance: 23.3
click at [105, 103] on div "Стильный универсальный рюкзак Nike Standart для города учебы путешествий спорта…" at bounding box center [138, 121] width 68 height 40
copy div "Стильный универсальный рюкзак Nike Standart для города учебы путешествий спорта"
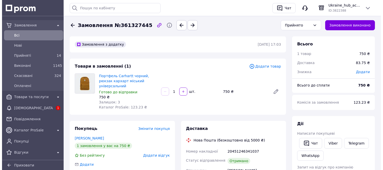
scroll to position [84, 0]
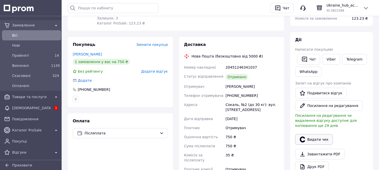
click at [313, 134] on button "Видати чек" at bounding box center [314, 139] width 38 height 11
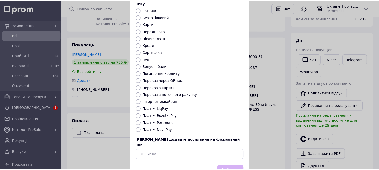
scroll to position [47, 0]
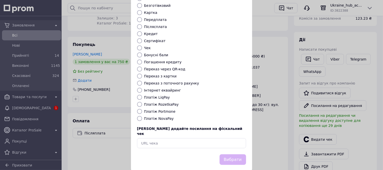
click at [157, 117] on label "Платіж NovaPay" at bounding box center [159, 119] width 30 height 4
click at [142, 116] on input "Платіж NovaPay" at bounding box center [139, 118] width 5 height 5
radio input "true"
click at [232, 155] on button "Вибрати" at bounding box center [233, 160] width 27 height 11
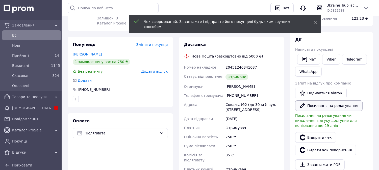
scroll to position [0, 0]
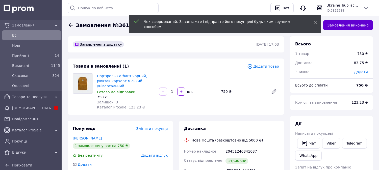
click at [357, 28] on button "Замовлення виконано" at bounding box center [348, 25] width 50 height 10
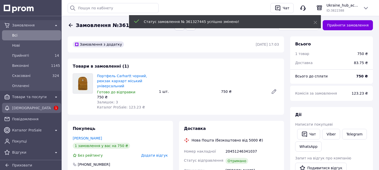
click at [39, 108] on span "[DEMOGRAPHIC_DATA]" at bounding box center [31, 108] width 39 height 5
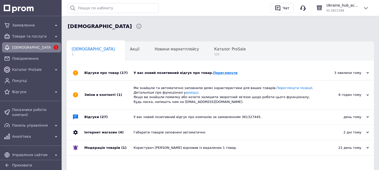
click at [213, 72] on link "Переглянути" at bounding box center [225, 73] width 24 height 4
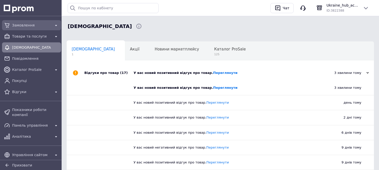
drag, startPoint x: 27, startPoint y: 24, endPoint x: 28, endPoint y: 29, distance: 5.4
click at [27, 23] on span "Замовлення" at bounding box center [31, 25] width 39 height 5
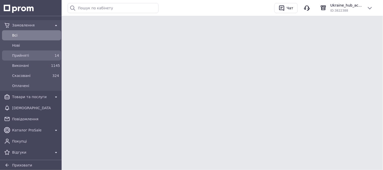
click at [26, 56] on span "Прийняті" at bounding box center [30, 55] width 37 height 5
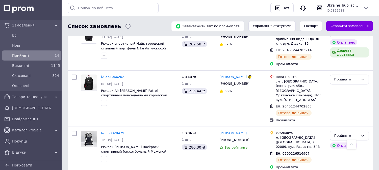
scroll to position [598, 0]
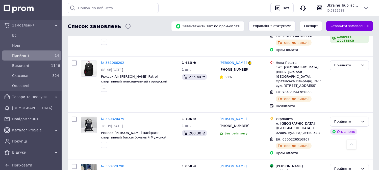
scroll to position [608, 0]
